Goal: Task Accomplishment & Management: Complete application form

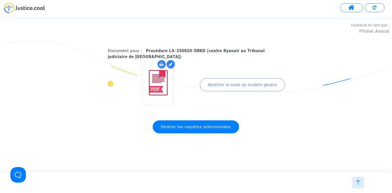
scroll to position [3938, 0]
click at [125, 143] on div "Document pour : Procédure LS-250820-DBKD (contre Ryanair au Tribunal judiciaire…" at bounding box center [196, 94] width 392 height 101
click at [379, 3] on button at bounding box center [374, 7] width 20 height 9
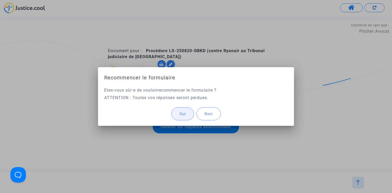
click at [183, 117] on button "Oui" at bounding box center [182, 113] width 23 height 13
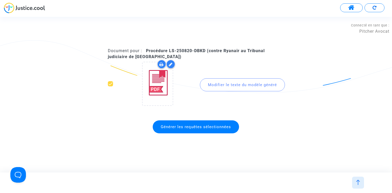
click at [376, 6] on button at bounding box center [374, 7] width 20 height 9
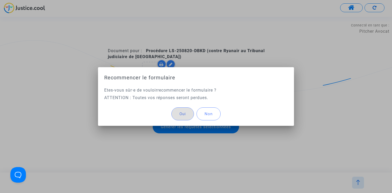
click at [181, 107] on div "Oui Non" at bounding box center [196, 114] width 184 height 24
click at [180, 112] on span "Oui" at bounding box center [182, 113] width 6 height 5
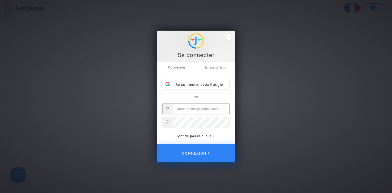
type input "claire+onboarding@justice.cool"
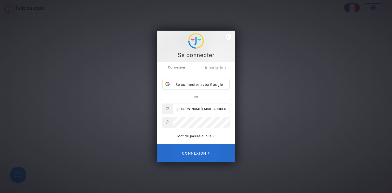
click at [204, 151] on span "Connexion" at bounding box center [196, 152] width 28 height 11
